Goal: Task Accomplishment & Management: Manage account settings

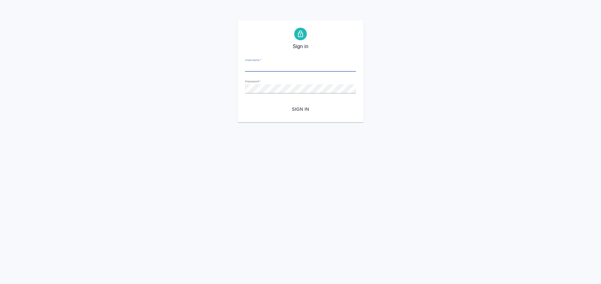
type input "[EMAIL_ADDRESS][DOMAIN_NAME]"
click at [232, 100] on div "Sign in Username   * [EMAIL_ADDRESS][DOMAIN_NAME] Password   * urlPath   * /Ven…" at bounding box center [300, 71] width 601 height 102
click at [245, 104] on button "Sign in" at bounding box center [300, 110] width 111 height 12
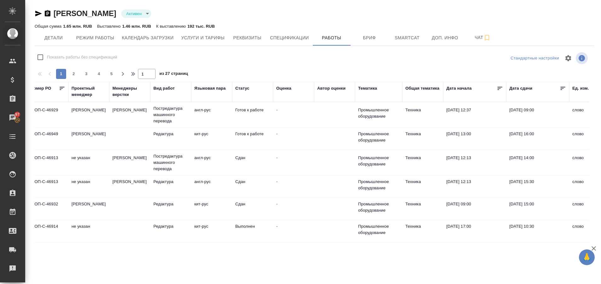
scroll to position [0, 72]
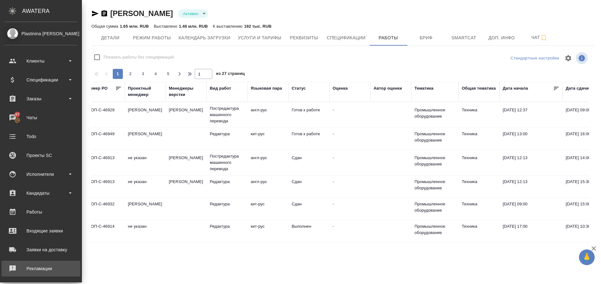
click at [26, 265] on div "Рекламации" at bounding box center [41, 268] width 72 height 9
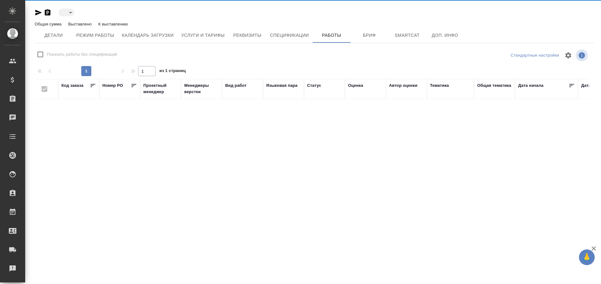
type input "active"
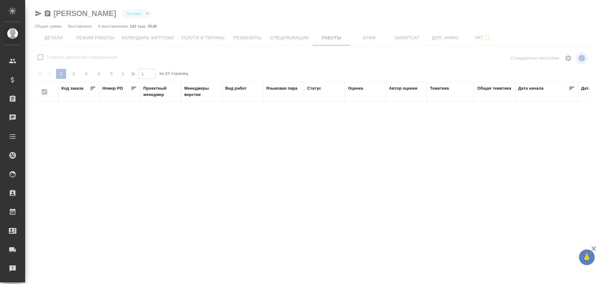
checkbox input "false"
